Goal: Task Accomplishment & Management: Manage account settings

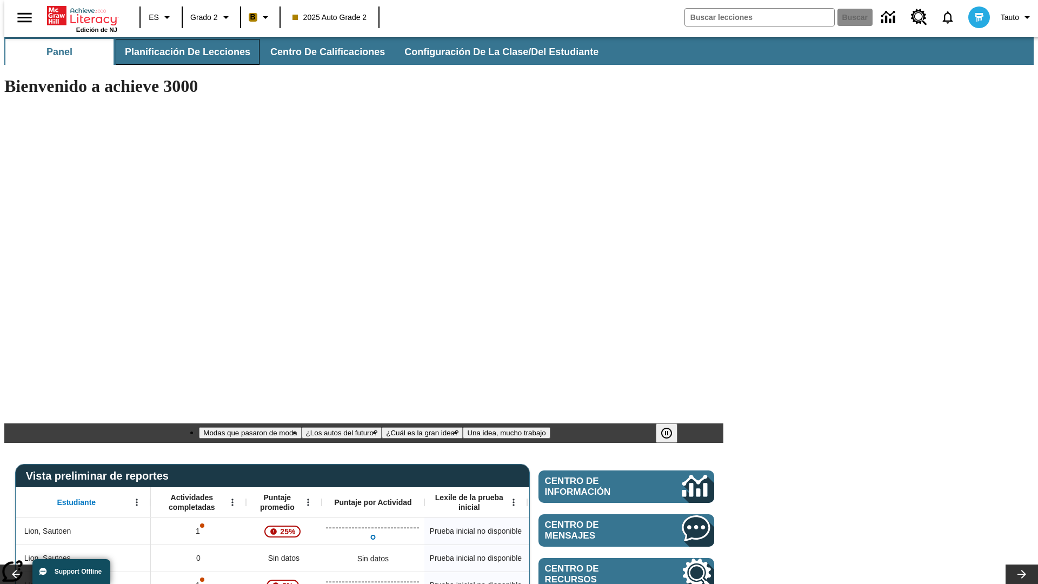
click at [181, 52] on span "Planificación de lecciones" at bounding box center [187, 52] width 125 height 12
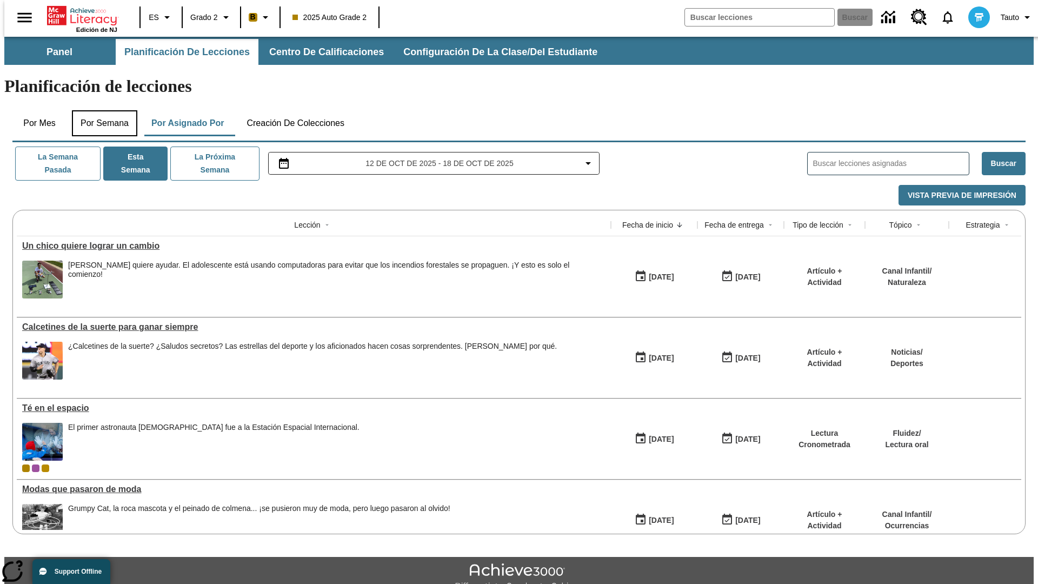
click at [101, 110] on button "Por semana" at bounding box center [104, 123] width 65 height 26
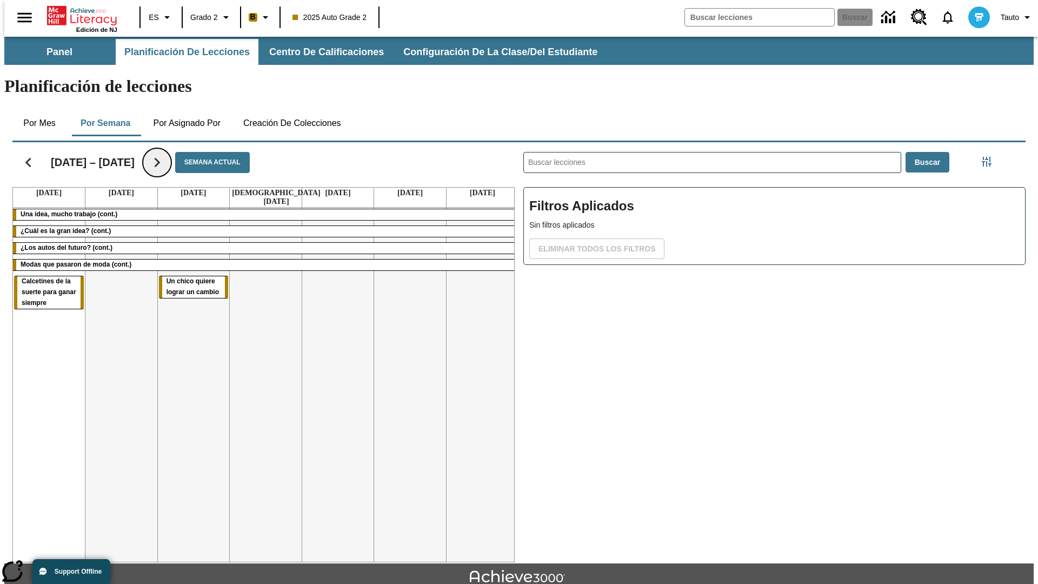
click at [149, 153] on icon "Seguir" at bounding box center [157, 162] width 19 height 19
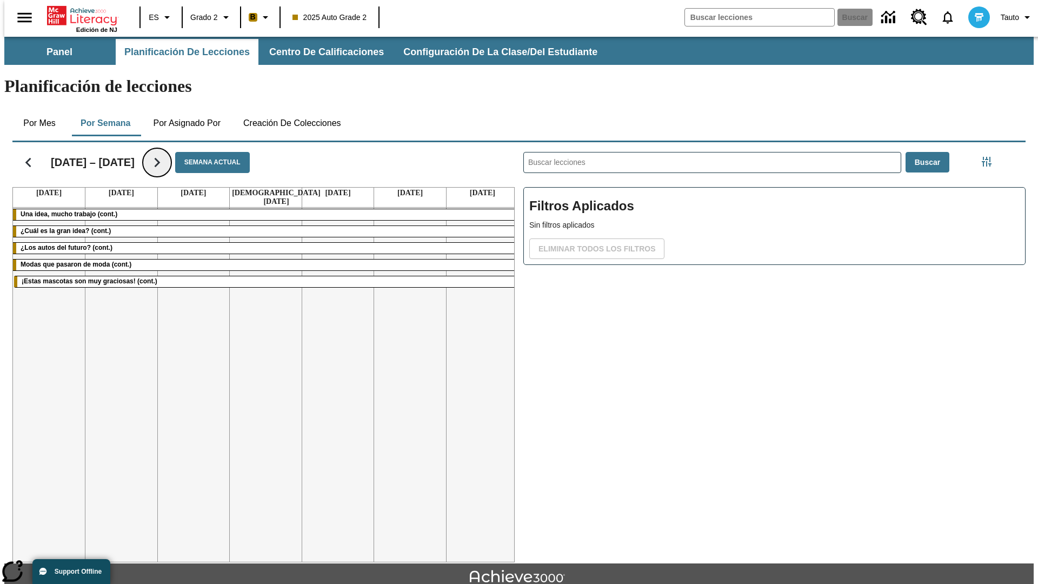
click at [149, 153] on icon "Seguir" at bounding box center [157, 162] width 19 height 19
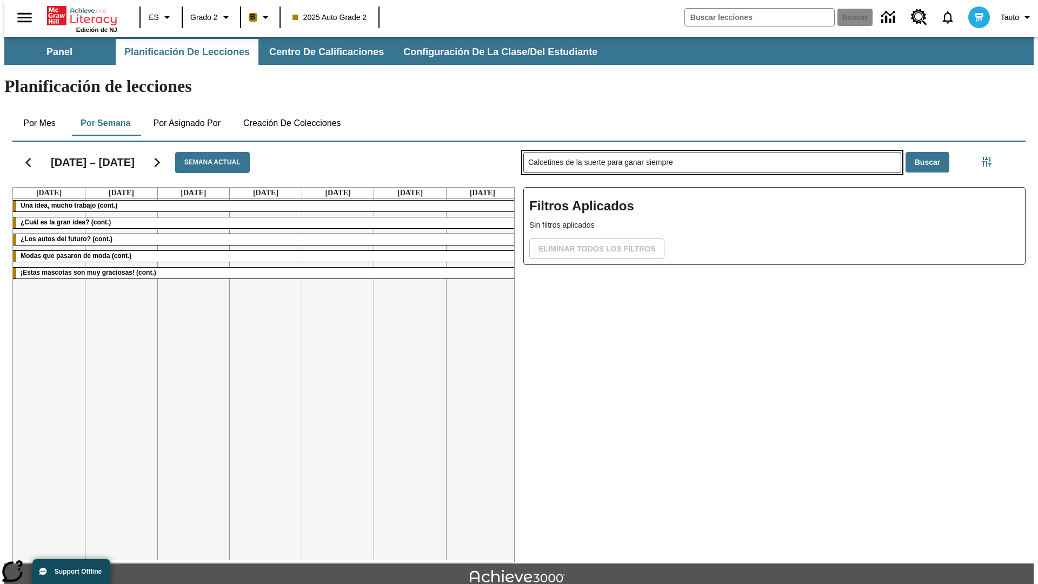
type input "Calcetines de la suerte para ganar siempre"
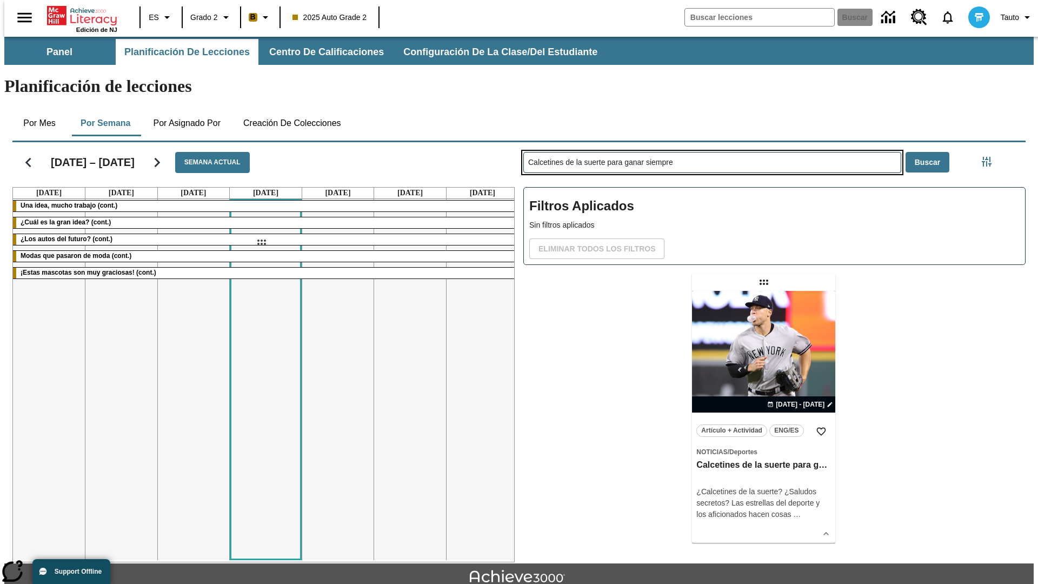
drag, startPoint x: 765, startPoint y: 240, endPoint x: 261, endPoint y: 242, distance: 504.0
click at [261, 242] on div "[DATE] – [DATE] Semana actual [DATE] [DATE] [DATE] [DATE] [DATE] [DATE] [DATE] …" at bounding box center [515, 350] width 1022 height 424
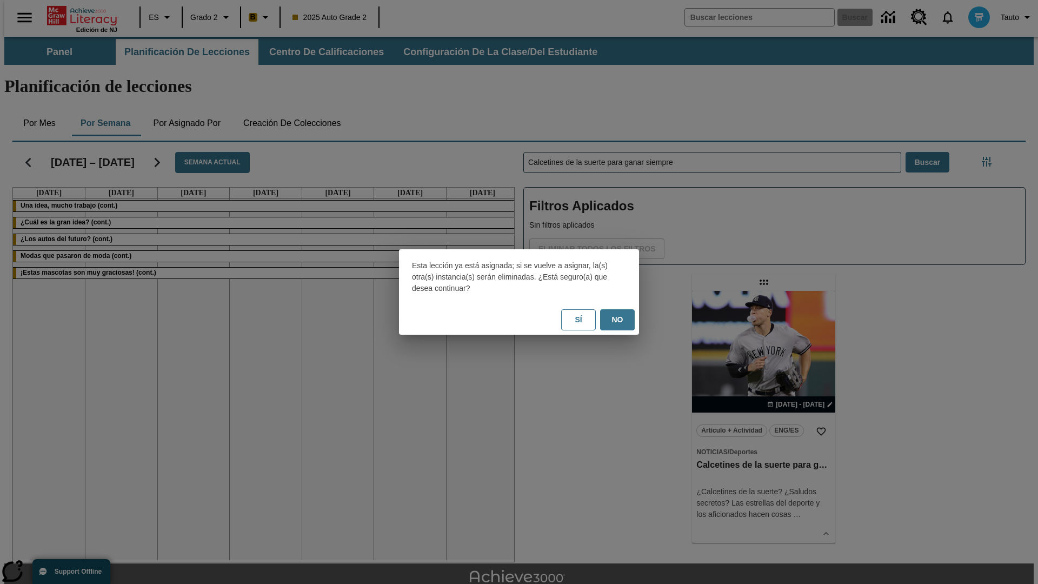
click at [617, 320] on button "No" at bounding box center [617, 319] width 35 height 21
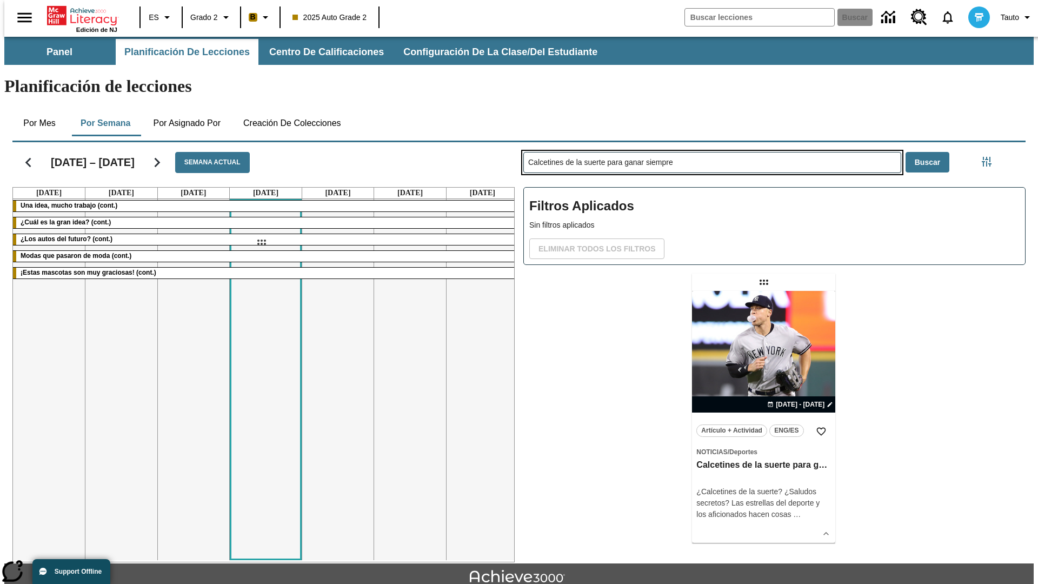
drag, startPoint x: 765, startPoint y: 240, endPoint x: 261, endPoint y: 242, distance: 504.0
click at [261, 242] on div "[DATE] – [DATE] Semana actual [DATE] [DATE] [DATE] [DATE] [DATE] [DATE] [DATE] …" at bounding box center [515, 350] width 1022 height 424
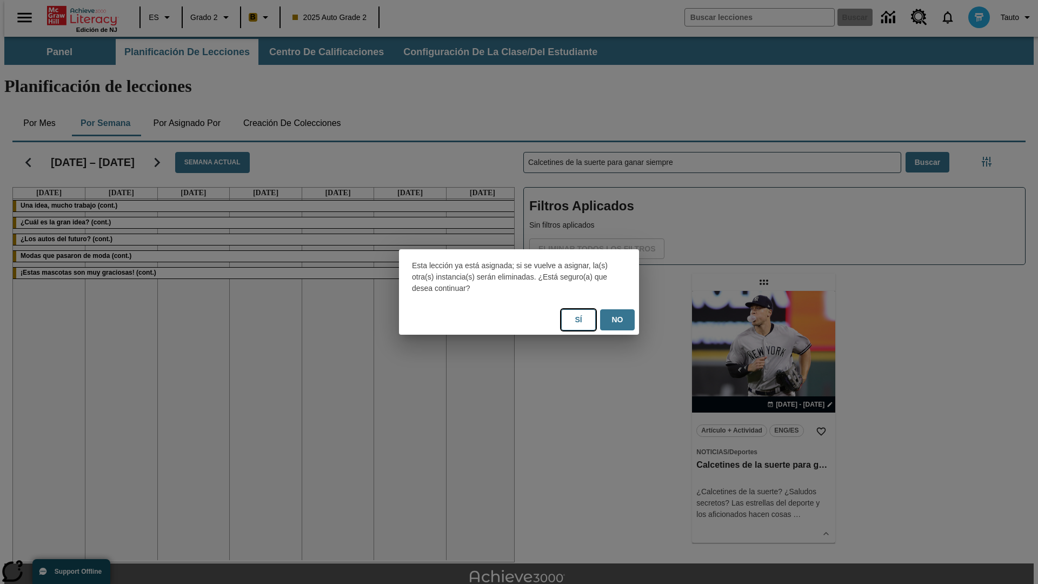
click at [579, 320] on button "Sí" at bounding box center [578, 319] width 35 height 21
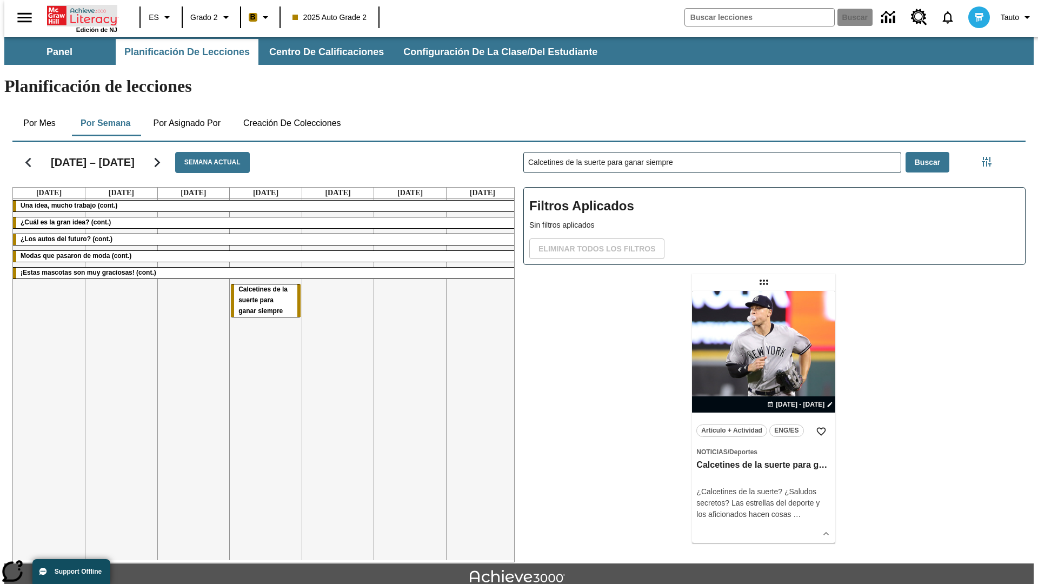
click at [78, 15] on icon "Portada" at bounding box center [83, 16] width 72 height 22
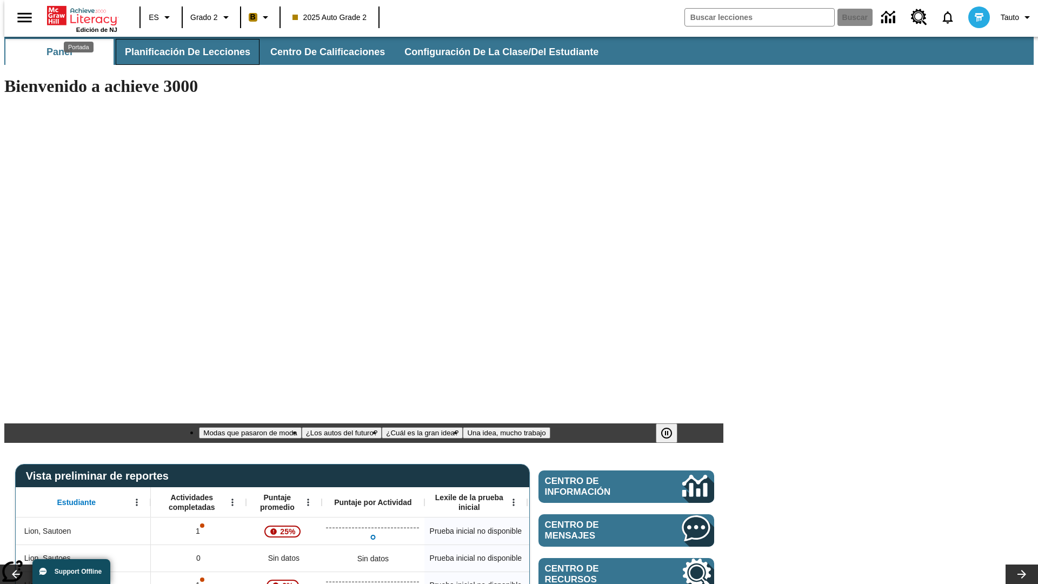
click at [181, 52] on span "Planificación de lecciones" at bounding box center [187, 52] width 125 height 12
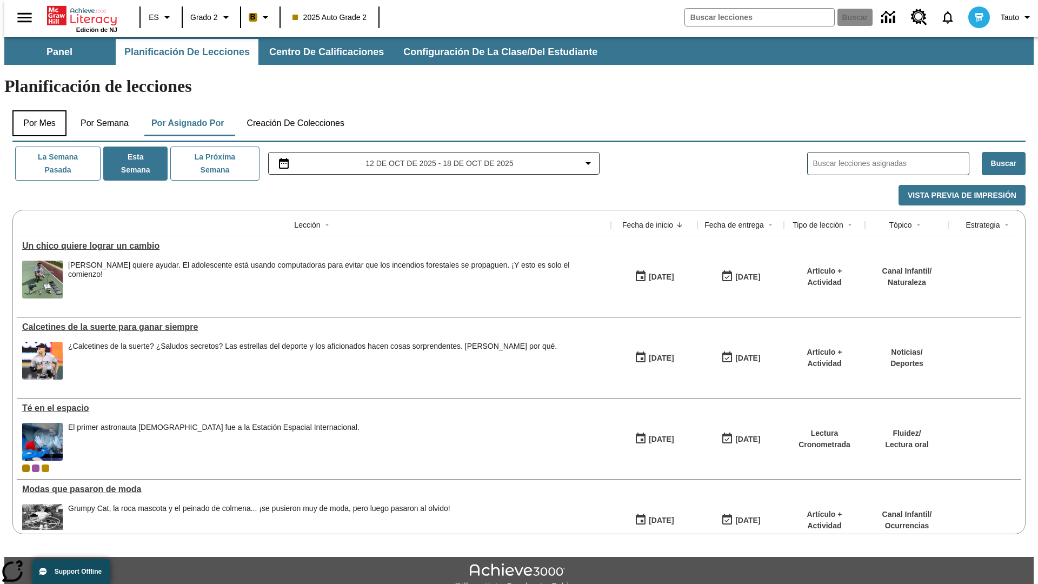
click at [35, 110] on button "Por mes" at bounding box center [39, 123] width 54 height 26
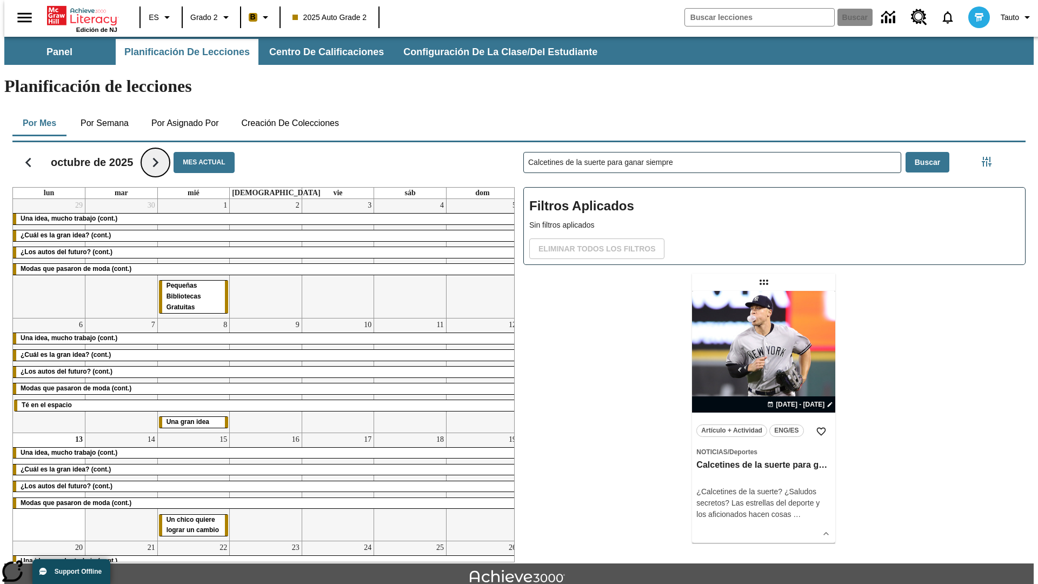
click at [154, 153] on icon "Seguir" at bounding box center [155, 162] width 19 height 19
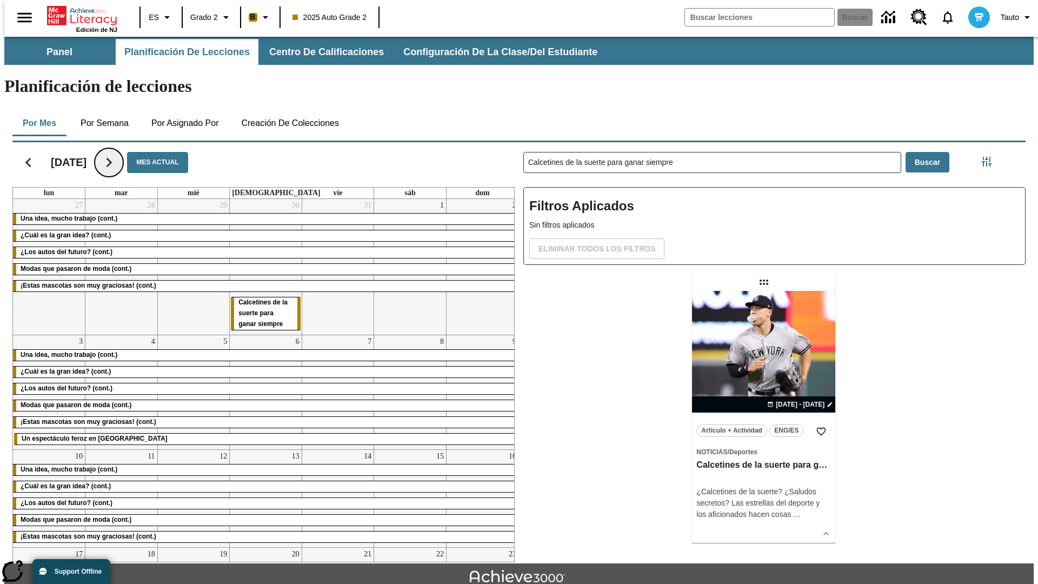
click at [118, 153] on icon "Seguir" at bounding box center [108, 162] width 19 height 19
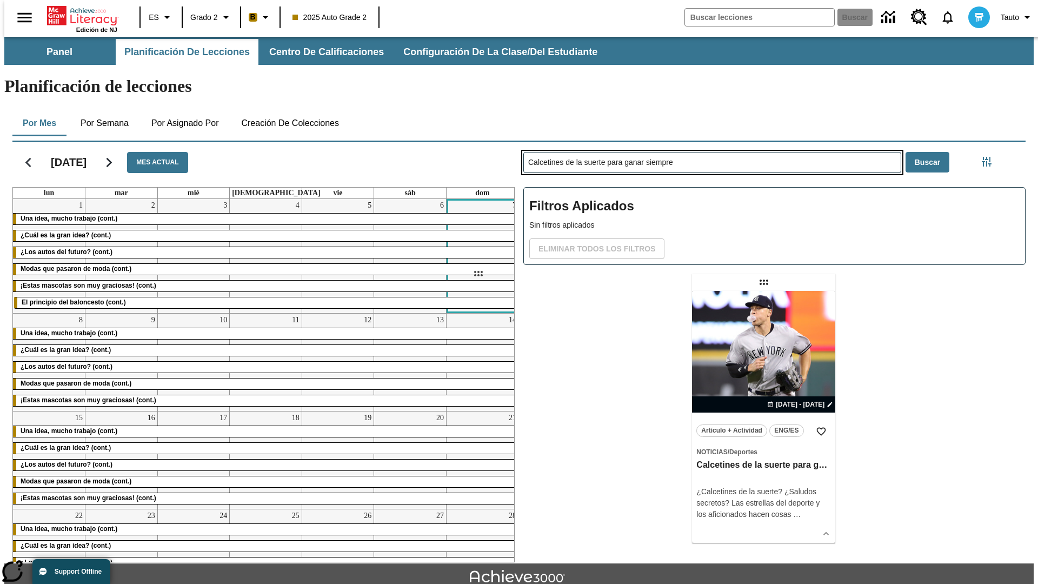
drag, startPoint x: 765, startPoint y: 240, endPoint x: 478, endPoint y: 274, distance: 289.1
click at [478, 274] on div "[DATE] Mes actual lun mar mié jue vie sáb dom 1 Una idea, mucho trabajo (cont.)…" at bounding box center [515, 350] width 1022 height 424
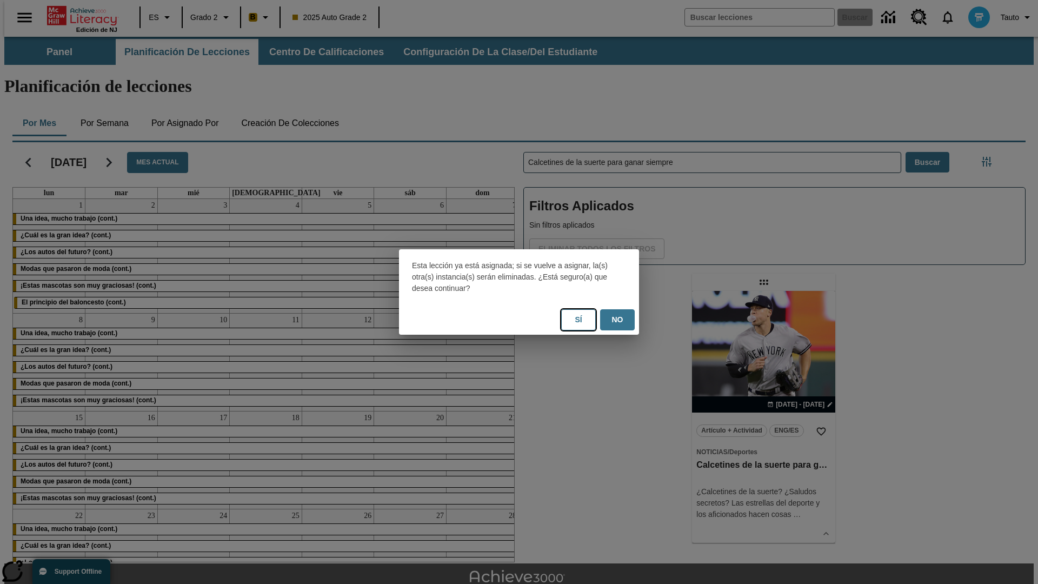
click at [579, 320] on button "Sí" at bounding box center [578, 319] width 35 height 21
